Goal: Ask a question

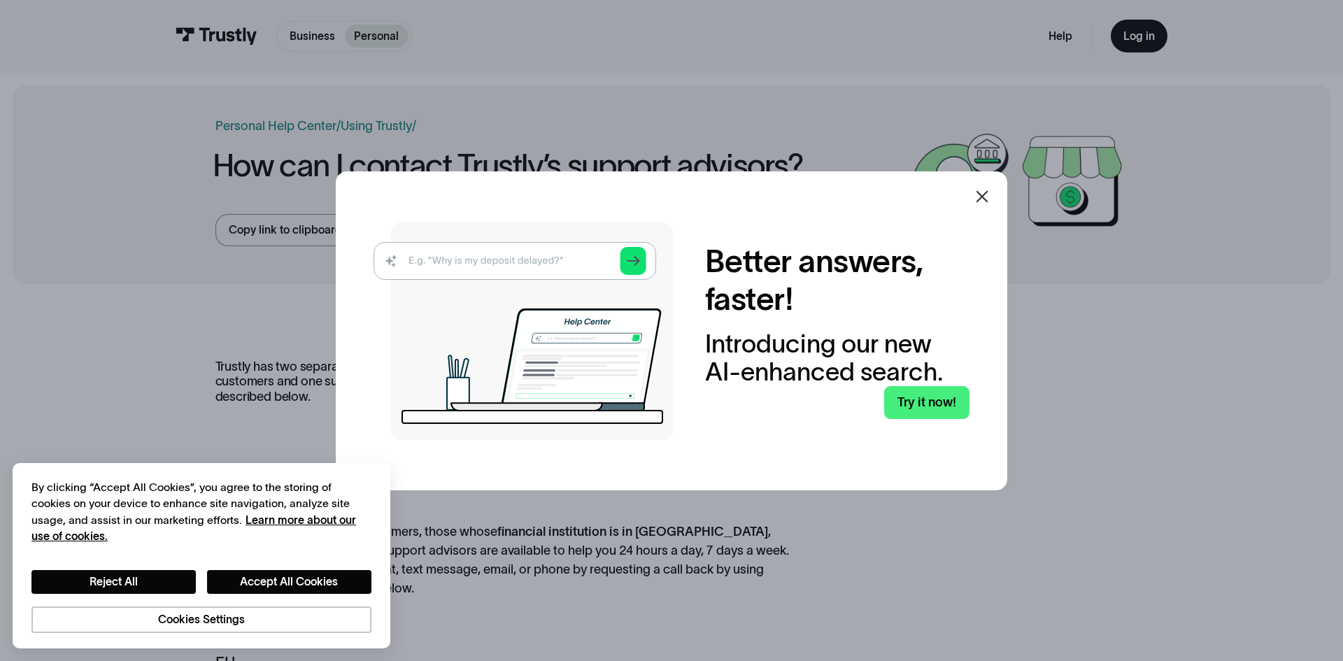
click at [979, 205] on div at bounding box center [982, 196] width 17 height 17
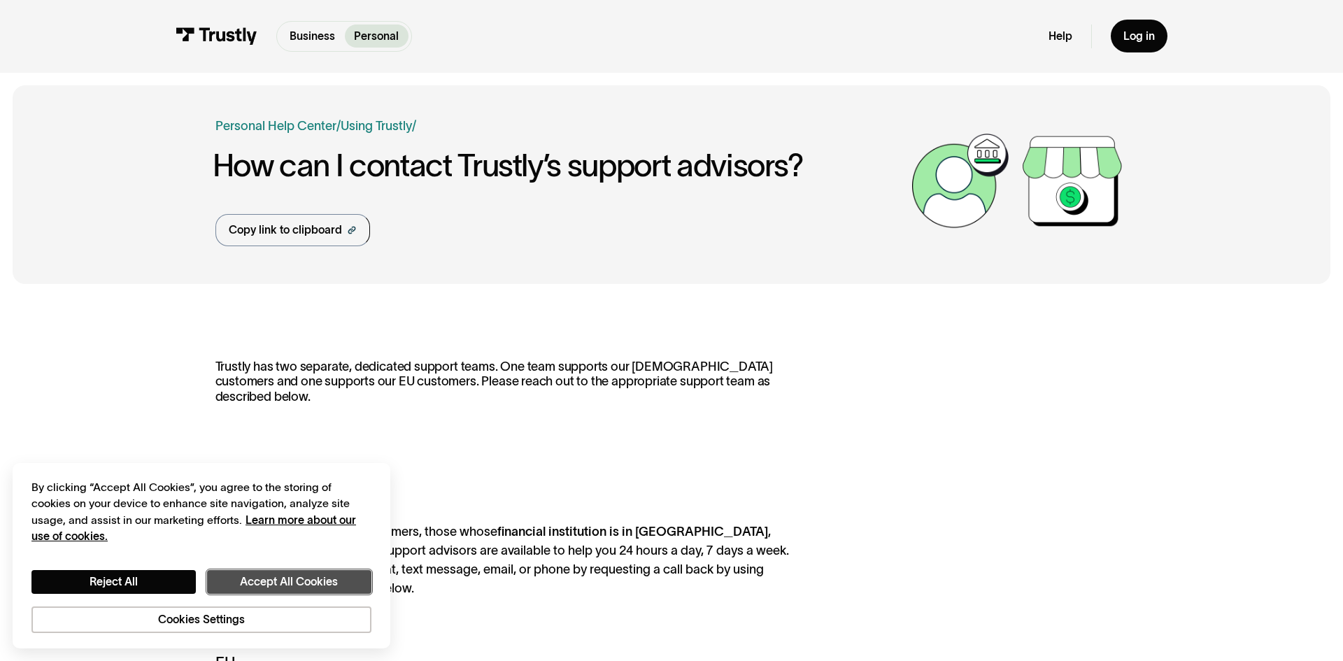
click at [280, 576] on button "Accept All Cookies" at bounding box center [289, 582] width 164 height 24
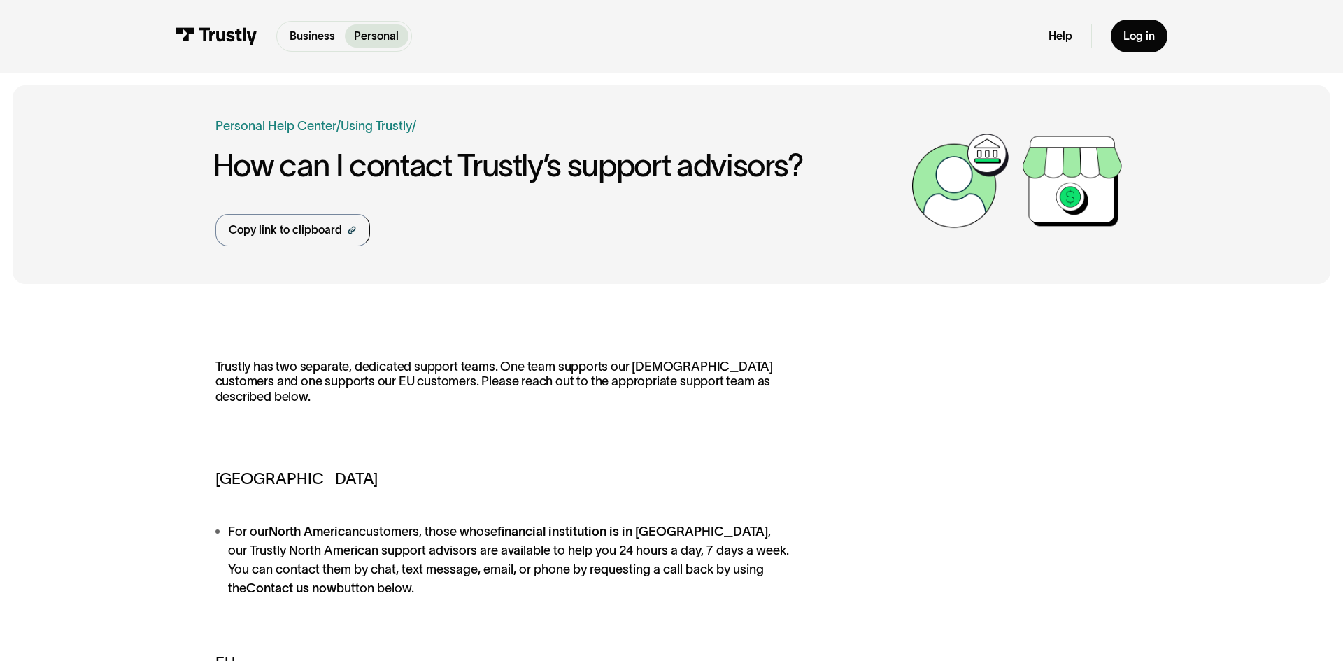
click at [1057, 34] on link "Help" at bounding box center [1060, 36] width 24 height 14
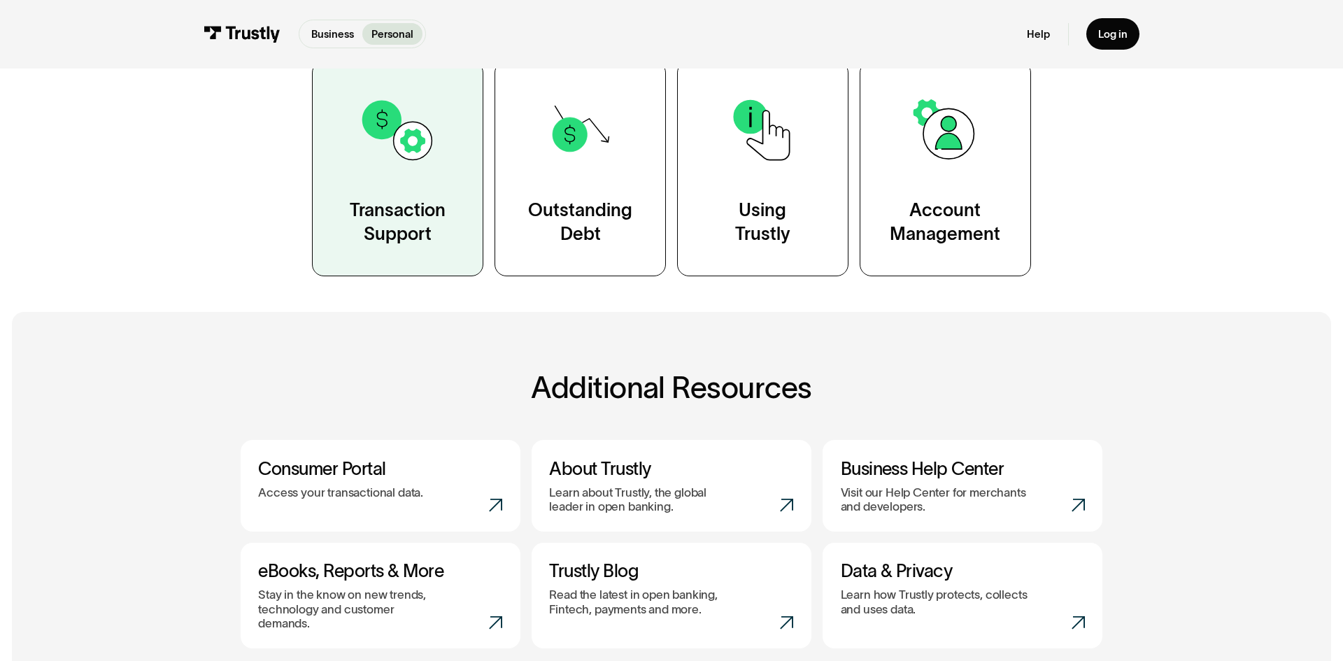
scroll to position [324, 0]
click at [397, 234] on div "Transaction Support" at bounding box center [398, 222] width 96 height 48
